Goal: Task Accomplishment & Management: Manage account settings

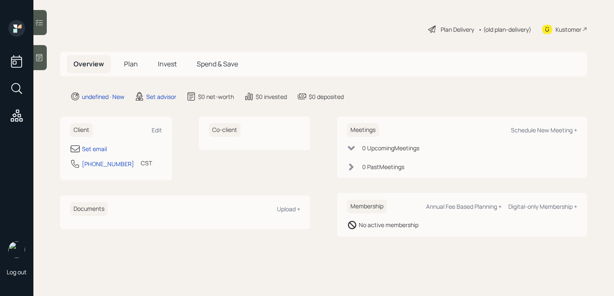
click at [41, 62] on div at bounding box center [39, 57] width 13 height 25
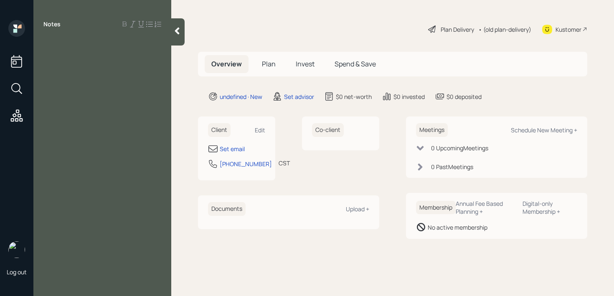
click at [181, 36] on div at bounding box center [177, 31] width 13 height 27
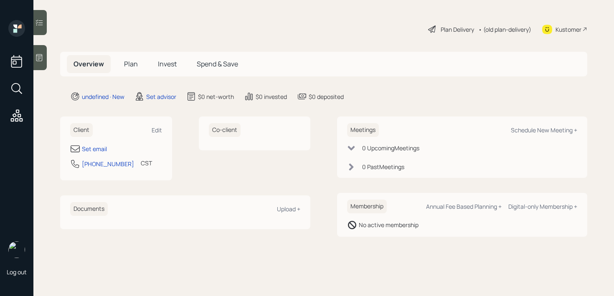
click at [107, 143] on div "Client Edit Set email [PHONE_NUMBER] CST Currently 12:01 PM" at bounding box center [116, 149] width 112 height 64
click at [101, 146] on div "Set email" at bounding box center [94, 149] width 25 height 9
select select "America/[GEOGRAPHIC_DATA]"
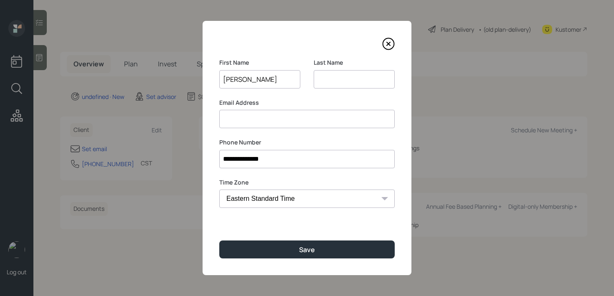
type input "[PERSON_NAME]"
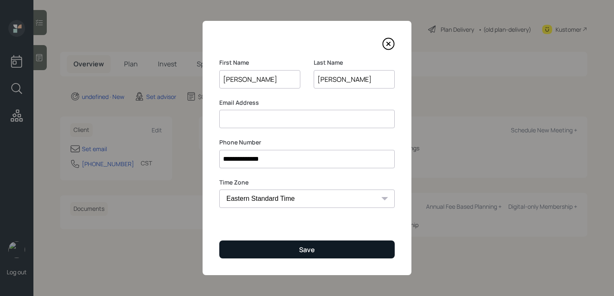
type input "[PERSON_NAME]"
click at [297, 249] on button "Save" at bounding box center [307, 250] width 176 height 18
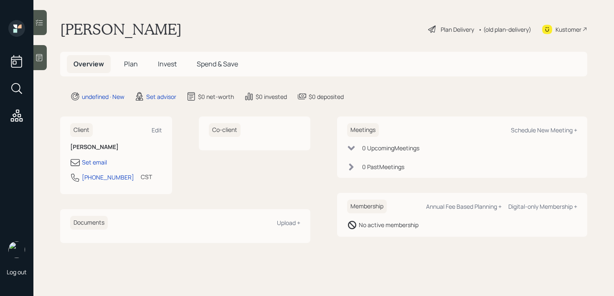
click at [38, 50] on div at bounding box center [39, 57] width 13 height 25
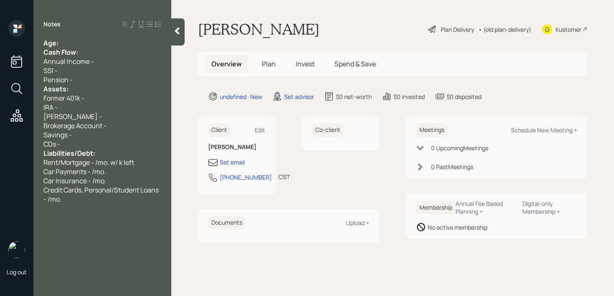
click at [87, 46] on div "Age:" at bounding box center [102, 42] width 118 height 9
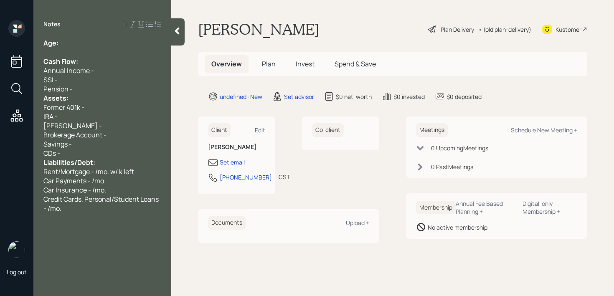
click at [87, 89] on div "Pension -" at bounding box center [102, 88] width 118 height 9
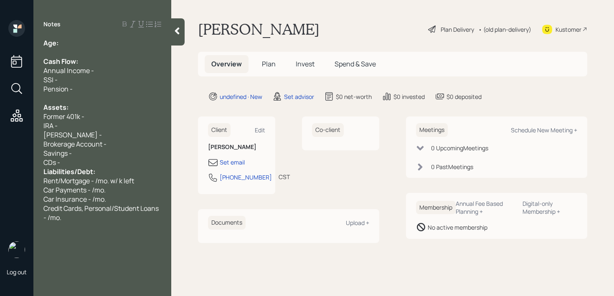
click at [87, 155] on div "Savings -" at bounding box center [102, 153] width 118 height 9
click at [87, 163] on div "CDs -" at bounding box center [102, 162] width 118 height 9
